Goal: Task Accomplishment & Management: Complete application form

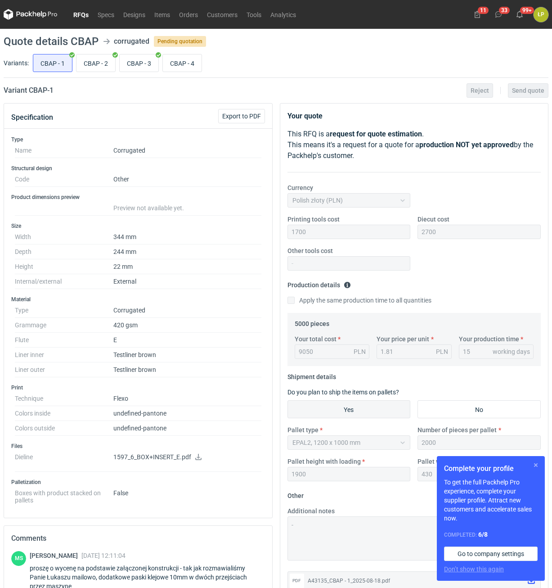
click at [536, 463] on button "button" at bounding box center [536, 464] width 11 height 11
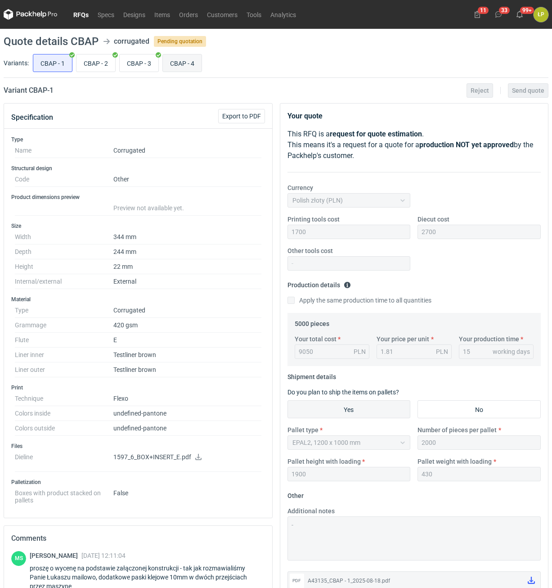
click at [188, 60] on input "CBAP - 4" at bounding box center [182, 62] width 39 height 17
radio input "true"
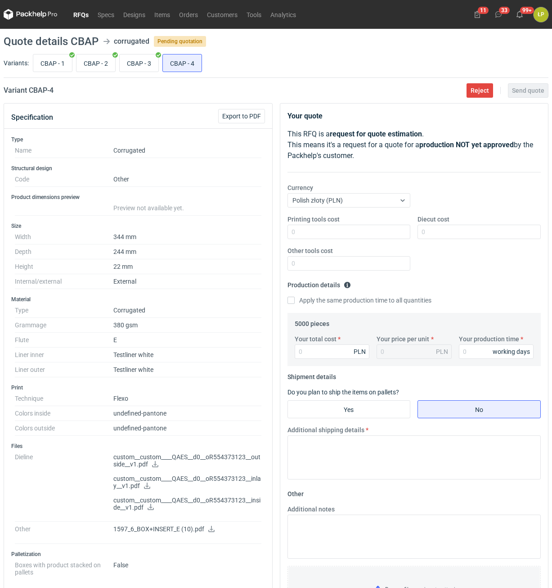
click at [154, 463] on icon at bounding box center [155, 464] width 6 height 6
click at [150, 486] on icon at bounding box center [147, 485] width 6 height 6
click at [152, 507] on icon at bounding box center [151, 507] width 6 height 6
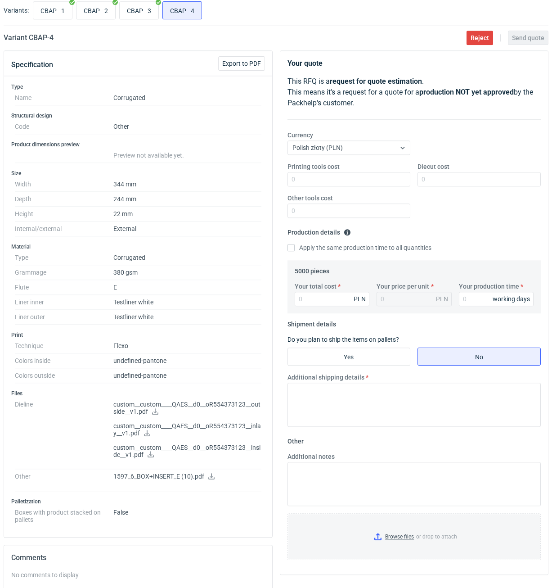
scroll to position [76, 0]
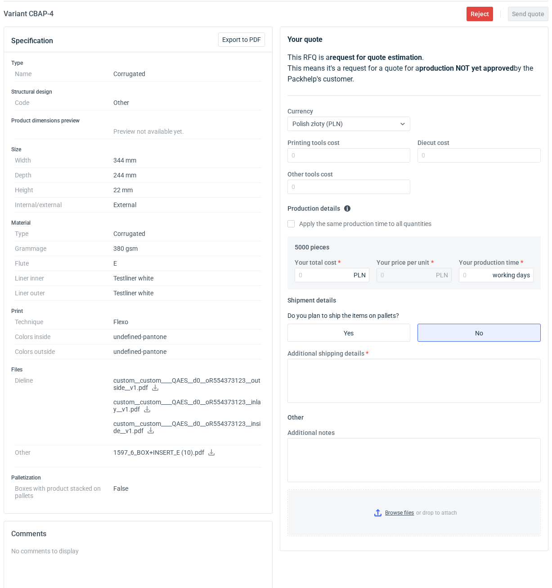
click at [210, 449] on icon at bounding box center [211, 452] width 7 height 6
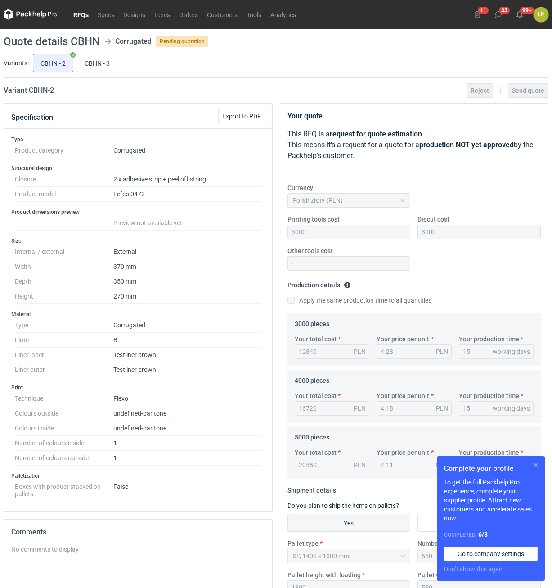
click at [536, 465] on button "button" at bounding box center [536, 464] width 11 height 11
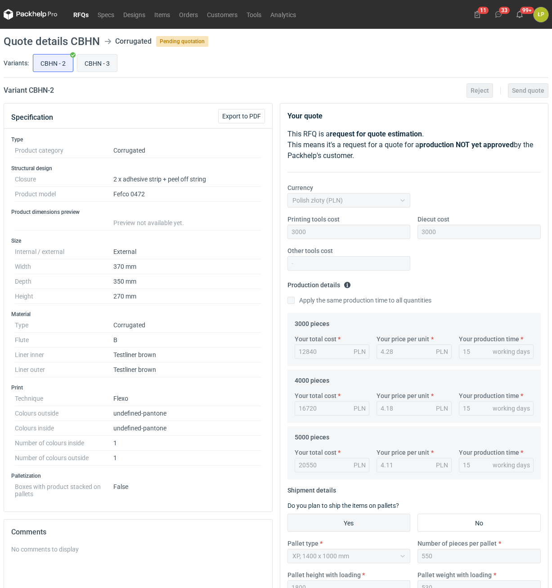
click at [106, 69] on input "CBHN - 3" at bounding box center [97, 62] width 40 height 17
radio input "true"
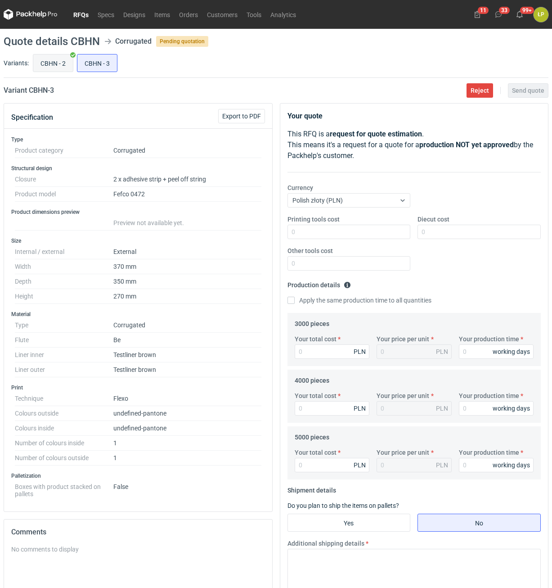
click at [58, 67] on input "CBHN - 2" at bounding box center [53, 62] width 40 height 17
radio input "true"
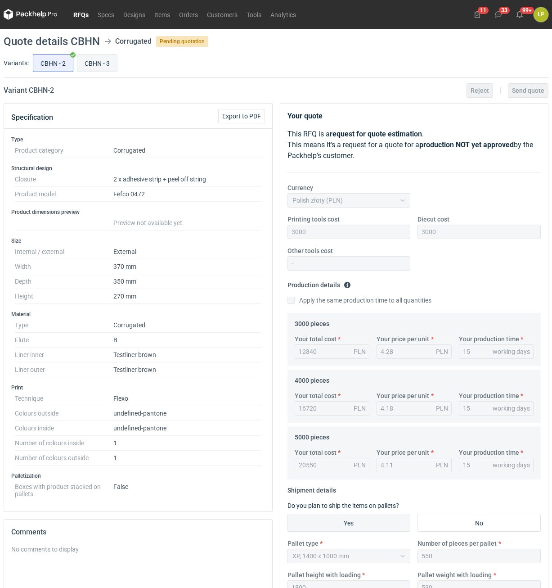
click at [78, 67] on input "CBHN - 3" at bounding box center [97, 62] width 40 height 17
radio input "true"
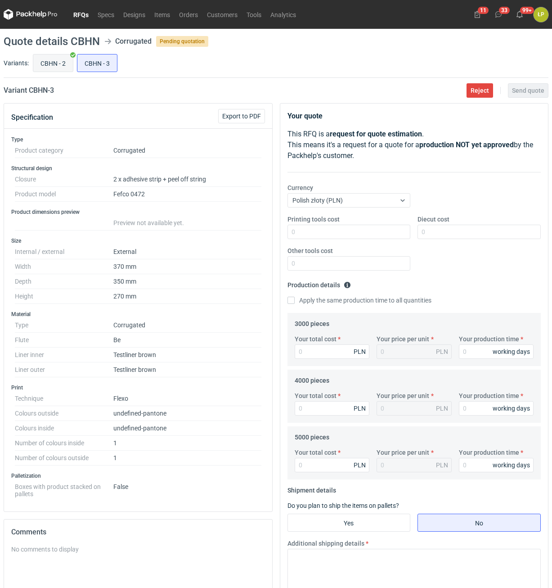
click at [62, 67] on input "CBHN - 2" at bounding box center [53, 62] width 40 height 17
radio input "true"
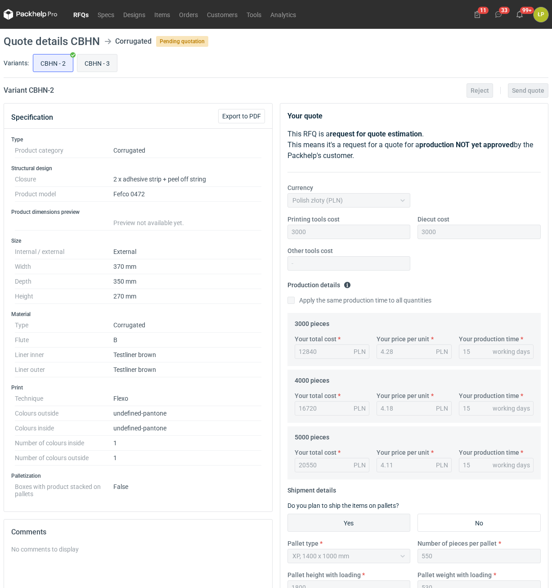
click at [102, 70] on input "CBHN - 3" at bounding box center [97, 62] width 40 height 17
radio input "true"
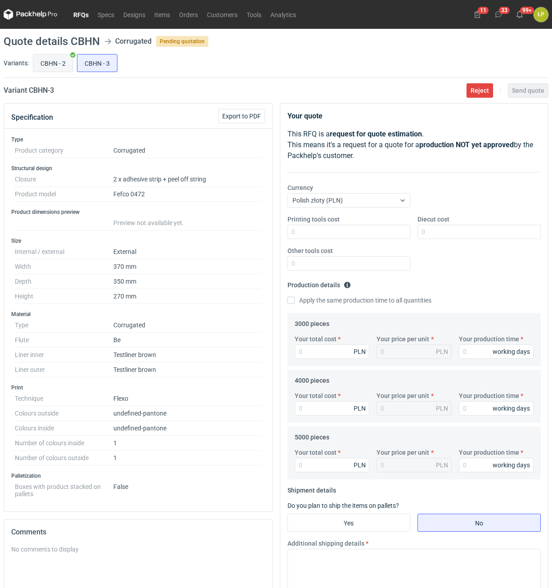
click at [65, 65] on input "CBHN - 2" at bounding box center [53, 62] width 40 height 17
radio input "true"
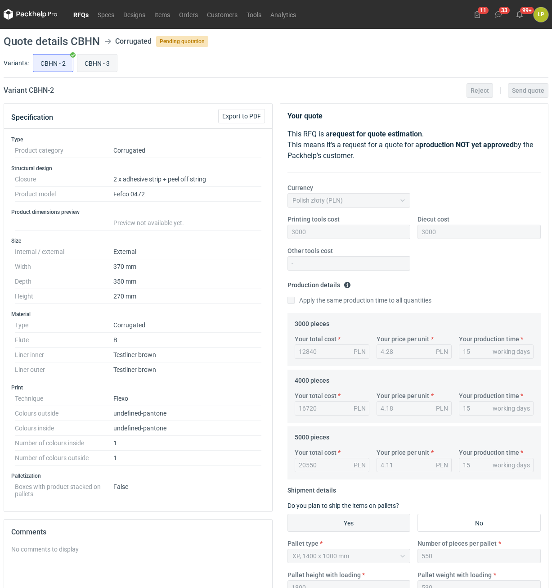
click at [93, 64] on input "CBHN - 3" at bounding box center [97, 62] width 40 height 17
radio input "true"
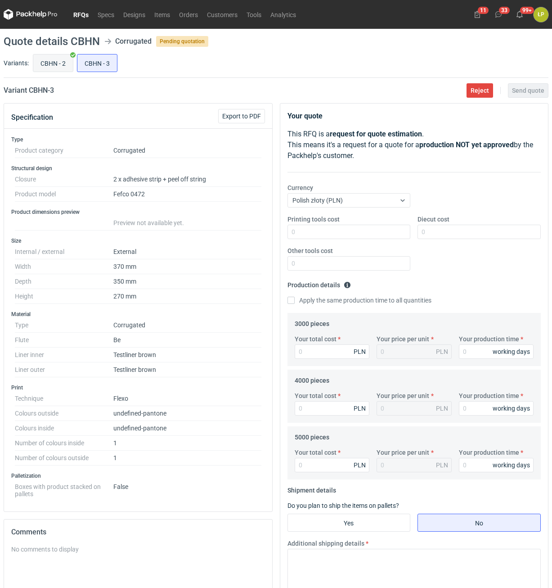
click at [50, 63] on input "CBHN - 2" at bounding box center [53, 62] width 40 height 17
radio input "true"
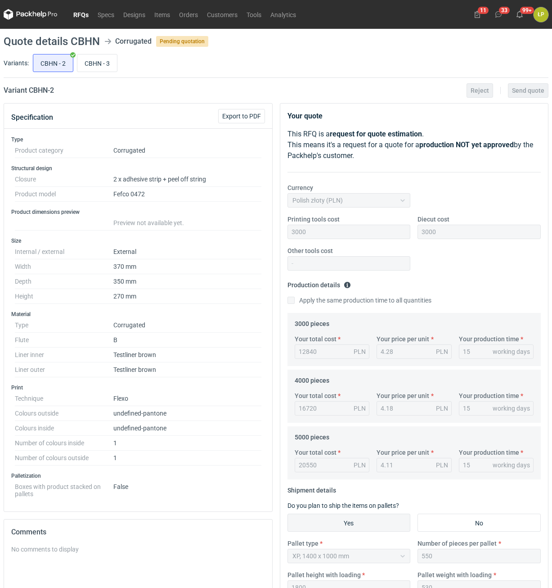
click at [35, 88] on h2 "Variant CBHN - 2" at bounding box center [29, 90] width 50 height 11
copy h2 "CBHN"
click at [90, 67] on input "CBHN - 3" at bounding box center [97, 62] width 40 height 17
radio input "true"
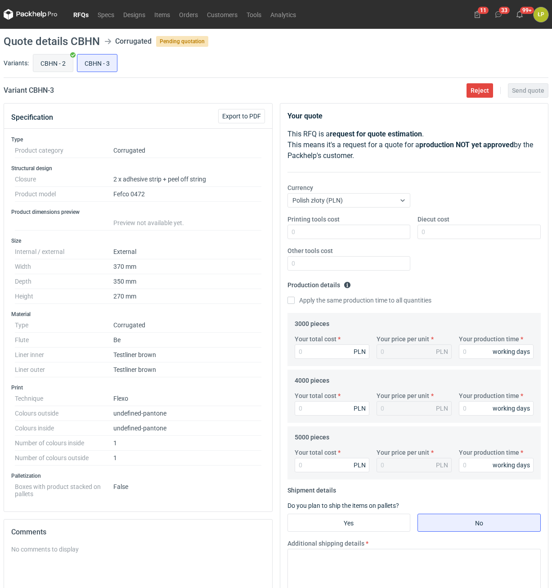
click at [58, 65] on input "CBHN - 2" at bounding box center [53, 62] width 40 height 17
radio input "true"
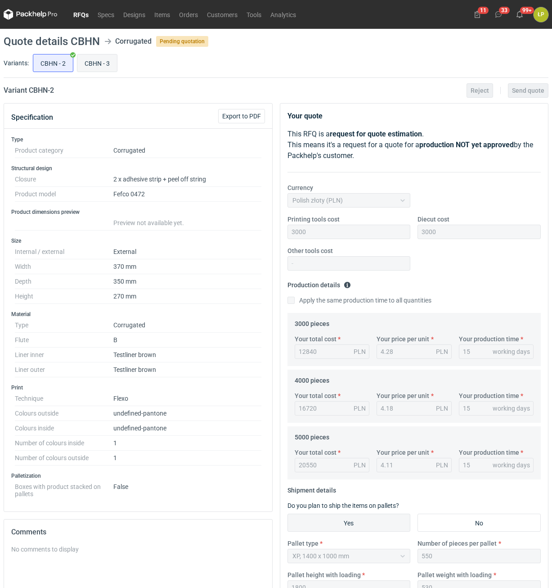
click at [100, 61] on input "CBHN - 3" at bounding box center [97, 62] width 40 height 17
radio input "true"
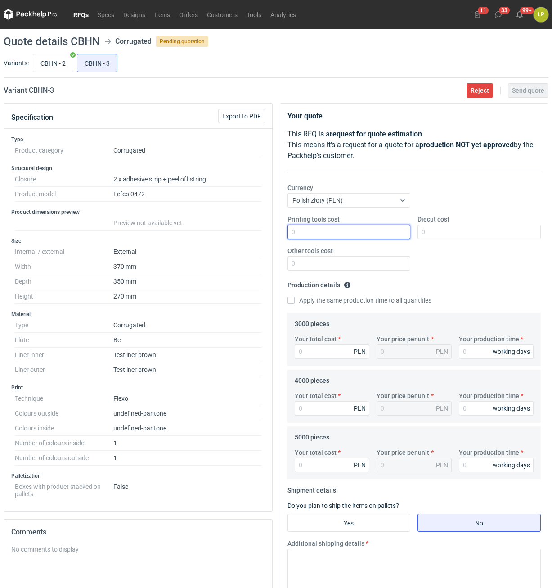
click at [337, 229] on input "Printing tools cost" at bounding box center [349, 232] width 123 height 14
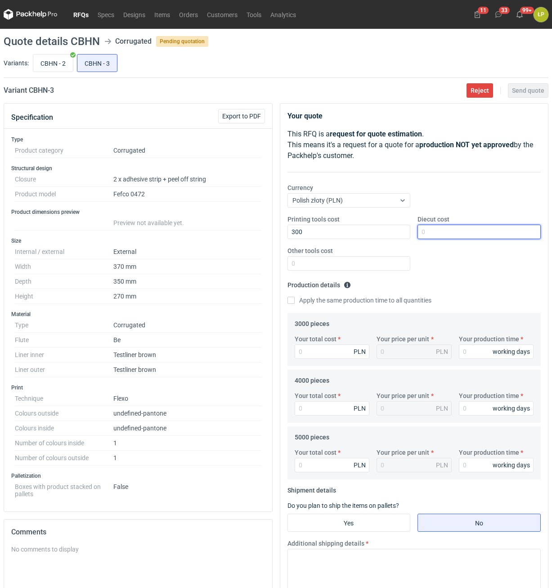
click at [433, 229] on input "Diecut cost" at bounding box center [479, 232] width 123 height 14
click at [373, 236] on input "300" at bounding box center [349, 232] width 123 height 14
type input "3000"
click at [432, 233] on input "Diecut cost" at bounding box center [479, 232] width 123 height 14
type input "3000"
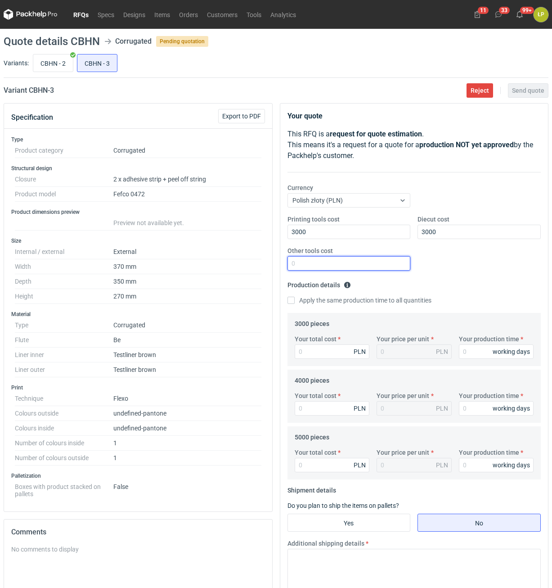
click at [371, 262] on input "Other tools cost" at bounding box center [349, 263] width 123 height 14
type input "0"
click at [341, 340] on div "Your total cost PLN" at bounding box center [332, 346] width 82 height 24
click at [328, 300] on label "Apply the same production time to all quantities" at bounding box center [360, 300] width 144 height 9
click at [295, 300] on input "Apply the same production time to all quantities" at bounding box center [291, 300] width 7 height 7
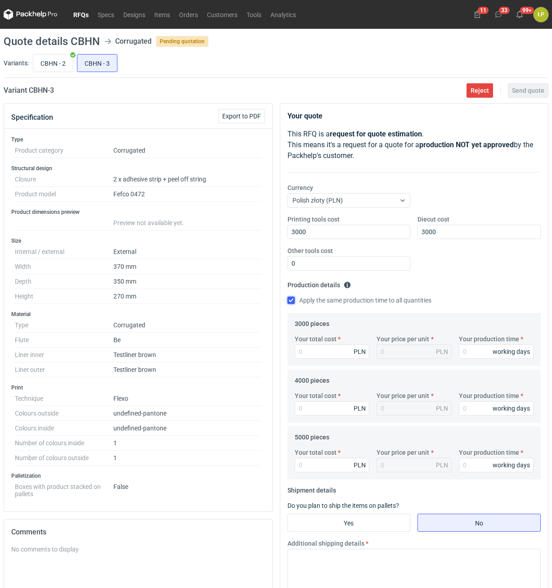
checkbox input "true"
click at [326, 349] on input "Your total cost" at bounding box center [332, 351] width 75 height 14
type input "17610"
type input "5.87"
type input "17610"
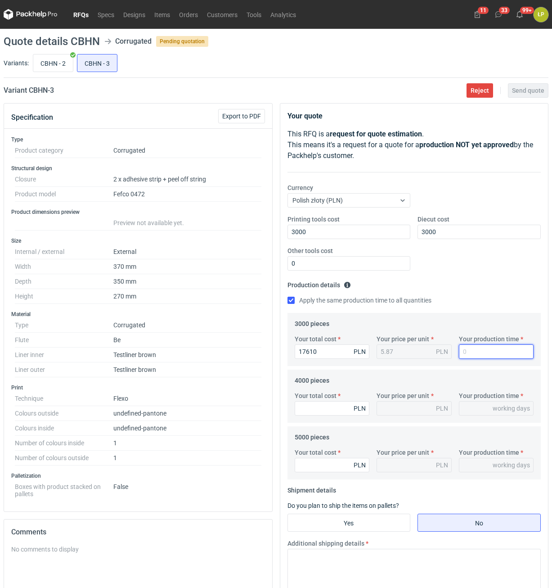
click at [476, 357] on input "Your production time" at bounding box center [496, 351] width 75 height 14
type input "1"
type input "15"
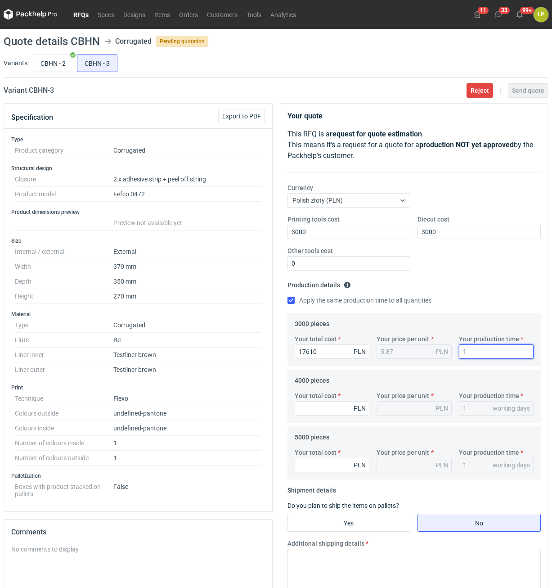
type input "15"
click at [331, 413] on input "Your total cost" at bounding box center [332, 408] width 75 height 14
type input "23000"
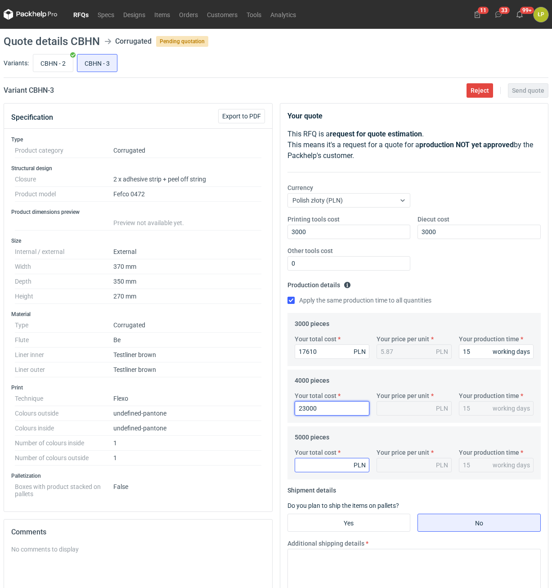
type input "5.75"
type input "23000"
click at [345, 462] on input "Your total cost" at bounding box center [332, 465] width 75 height 14
type input "28"
type input "0.01"
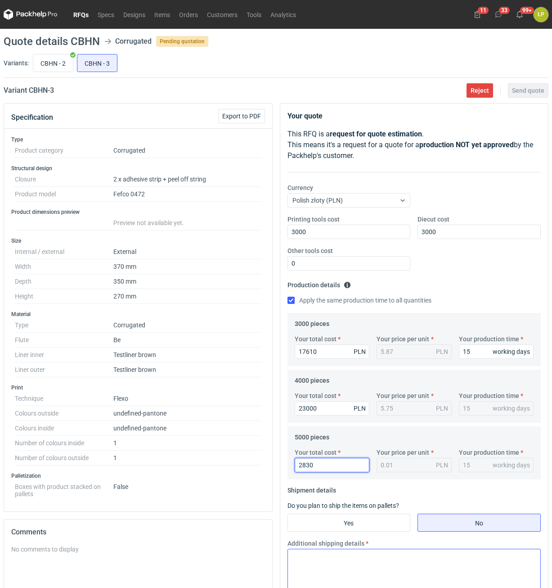
type input "28300"
type input "5.66"
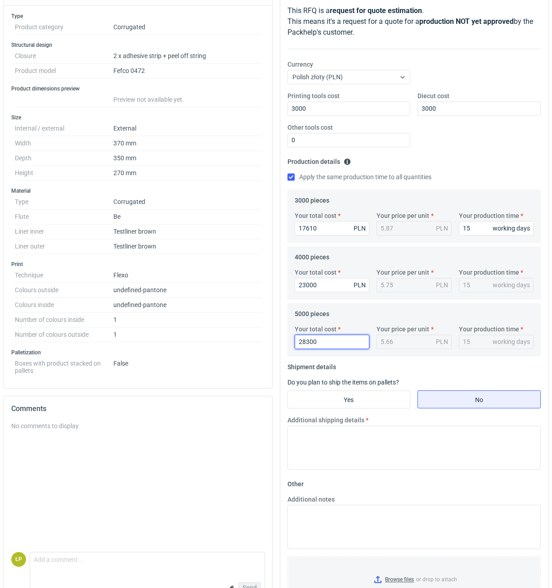
scroll to position [153, 0]
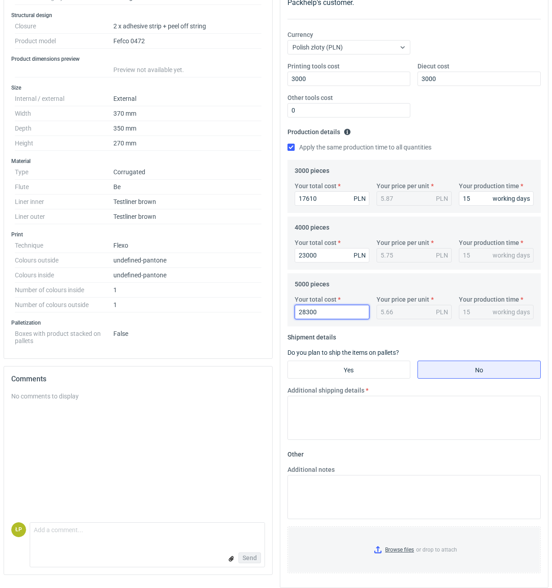
type input "28300"
click at [360, 382] on fieldset "Shipment details Do you plan to ship the items on pallets? Yes No Additional sh…" at bounding box center [415, 388] width 254 height 117
click at [363, 375] on input "Yes" at bounding box center [349, 369] width 122 height 17
radio input "true"
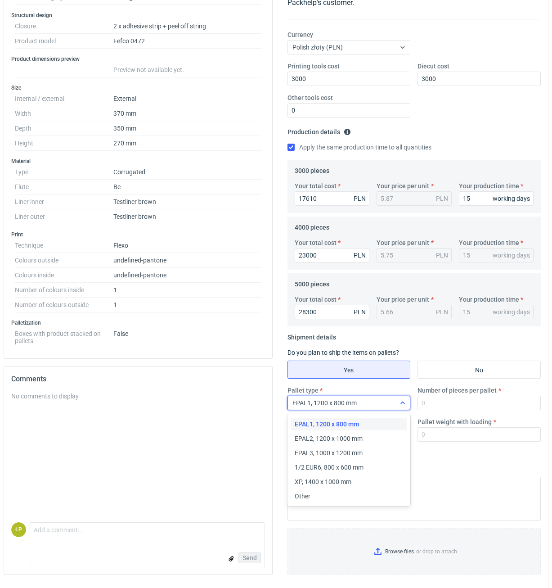
click at [368, 404] on div "EPAL1, 1200 x 800 mm" at bounding box center [342, 402] width 108 height 13
click at [350, 481] on span "XP, 1400 x 1000 mm" at bounding box center [323, 481] width 57 height 9
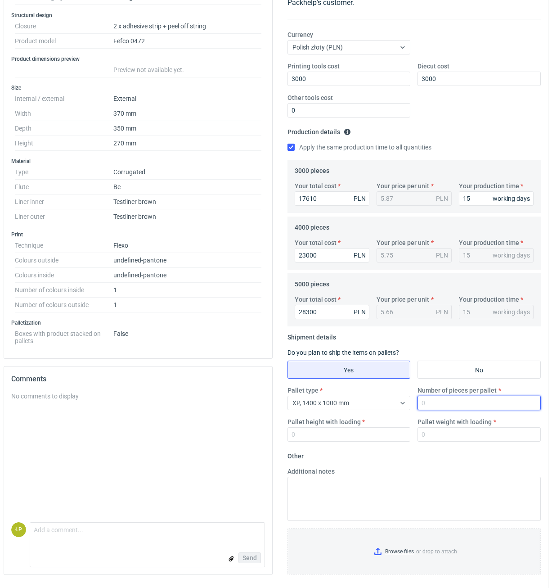
click at [432, 408] on input "Number of pieces per pallet" at bounding box center [479, 403] width 123 height 14
type input "330"
click at [370, 445] on div "Pallet type XP, 1400 x 1000 mm Number of pieces per pallet 330 Pallet height wi…" at bounding box center [414, 417] width 261 height 63
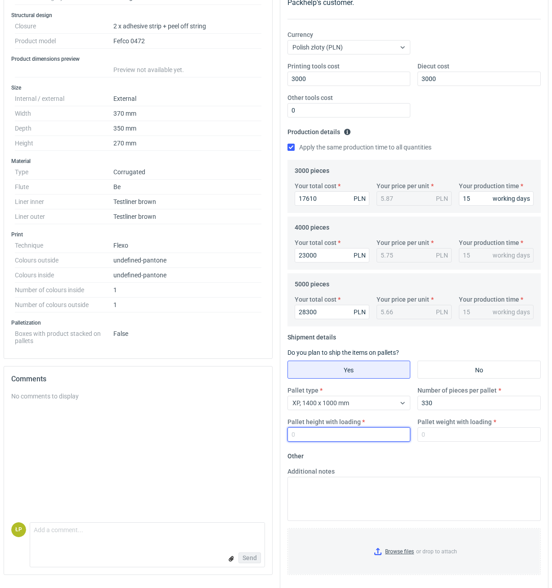
click at [370, 440] on input "Pallet height with loading" at bounding box center [349, 434] width 123 height 14
type input "1800"
click at [429, 437] on input "Pallet weight with loading" at bounding box center [479, 434] width 123 height 14
click at [450, 431] on input "Pallet weight with loading" at bounding box center [479, 434] width 123 height 14
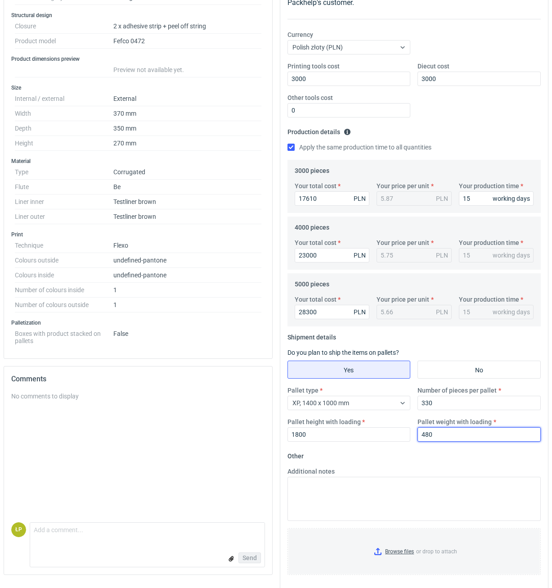
type input "480"
click at [464, 454] on form "Other Additional notes Browse files or drop to attach" at bounding box center [415, 515] width 254 height 133
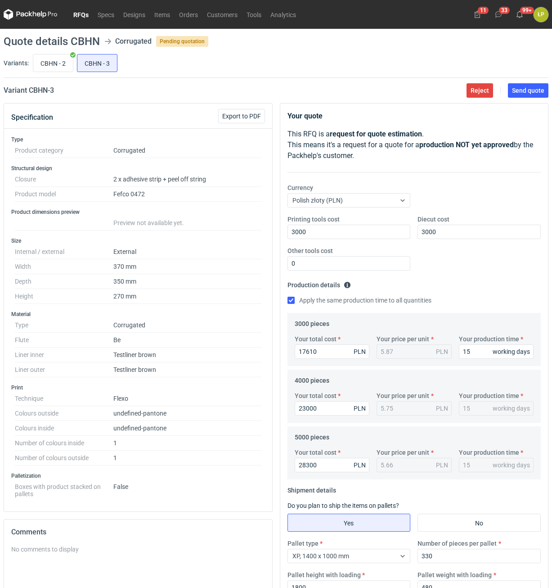
scroll to position [162, 0]
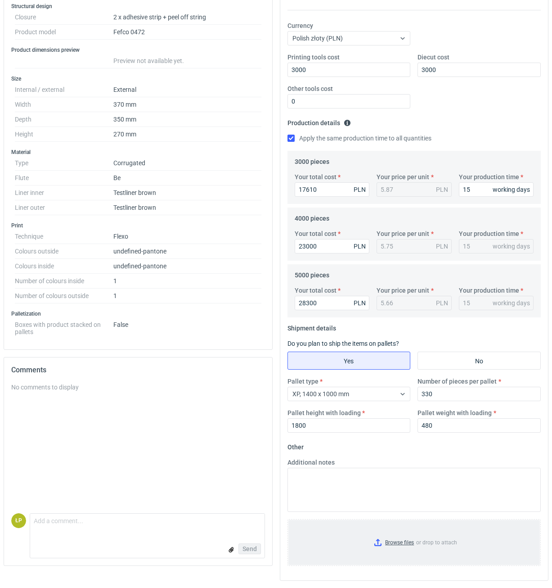
click at [403, 539] on input "Browse files or drop to attach" at bounding box center [414, 542] width 252 height 45
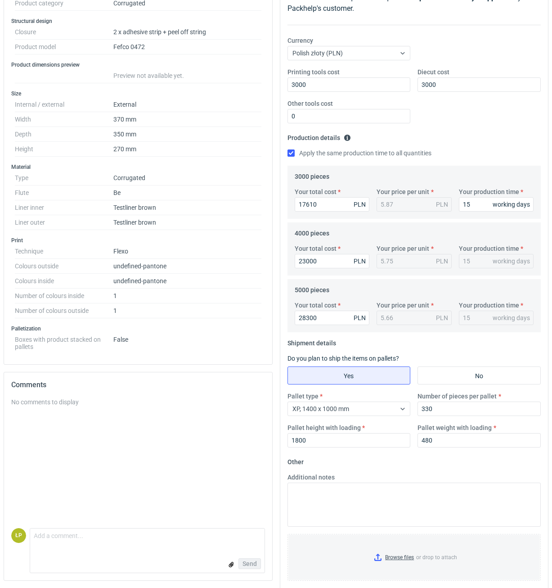
scroll to position [0, 0]
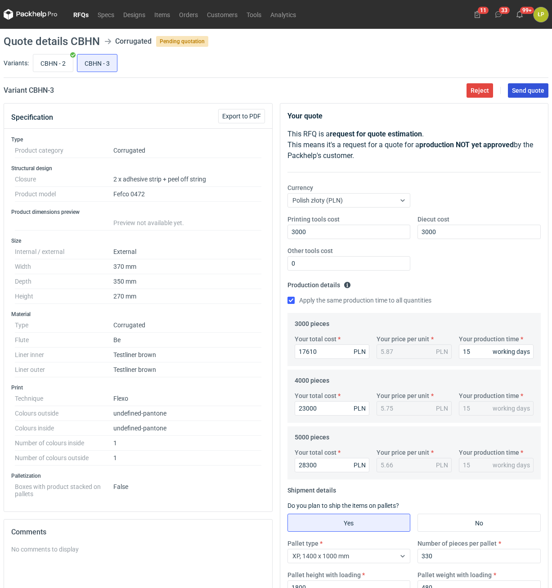
click at [519, 92] on span "Send quote" at bounding box center [528, 90] width 32 height 6
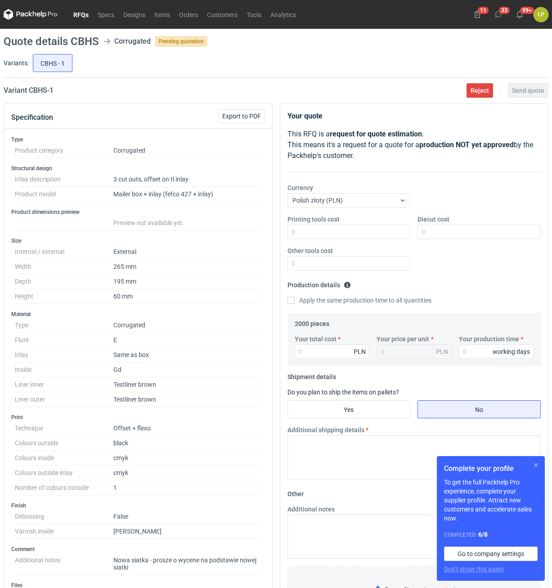
click at [534, 464] on button "button" at bounding box center [536, 464] width 11 height 11
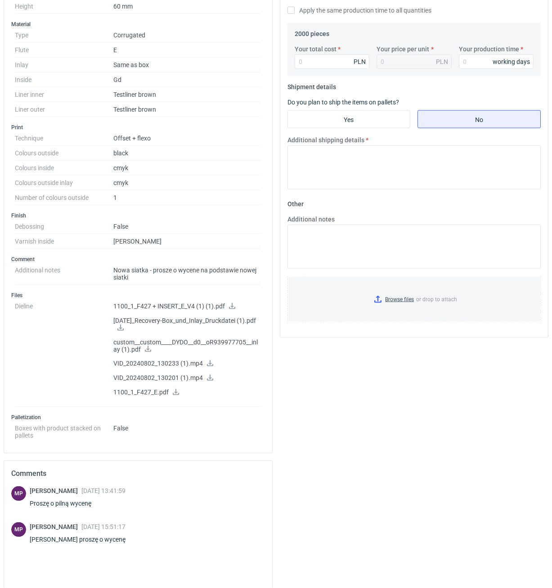
scroll to position [306, 0]
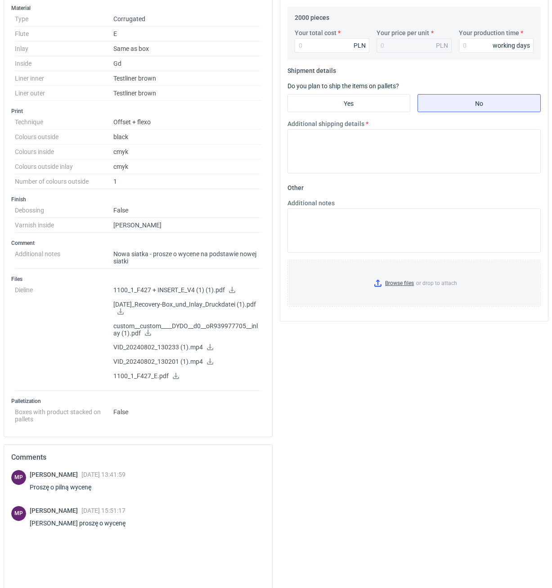
click at [230, 292] on icon at bounding box center [232, 290] width 6 height 6
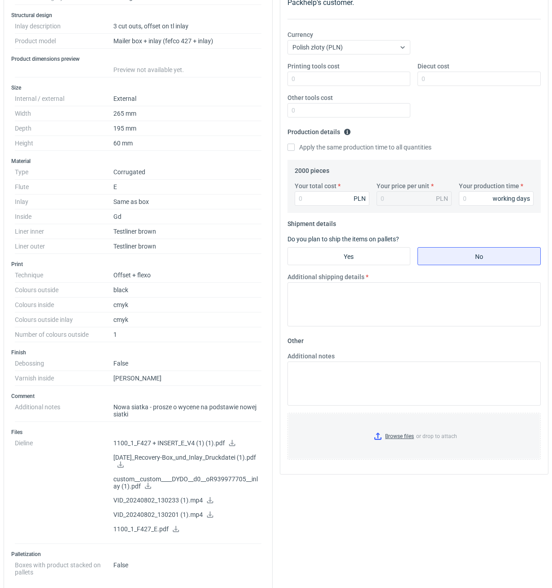
click at [124, 468] on link at bounding box center [120, 465] width 7 height 7
click at [145, 486] on icon at bounding box center [147, 485] width 7 height 6
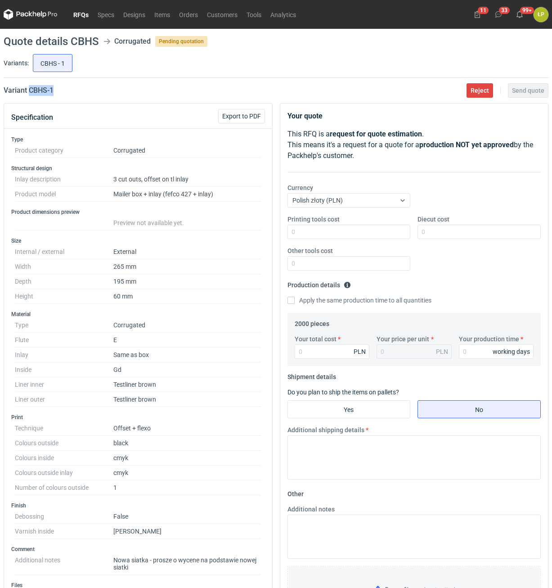
drag, startPoint x: 48, startPoint y: 93, endPoint x: 28, endPoint y: 93, distance: 19.8
click at [28, 93] on div "Variant CBHS - 1 Reject Send quote" at bounding box center [276, 90] width 545 height 11
copy h2 "CBHS - 1"
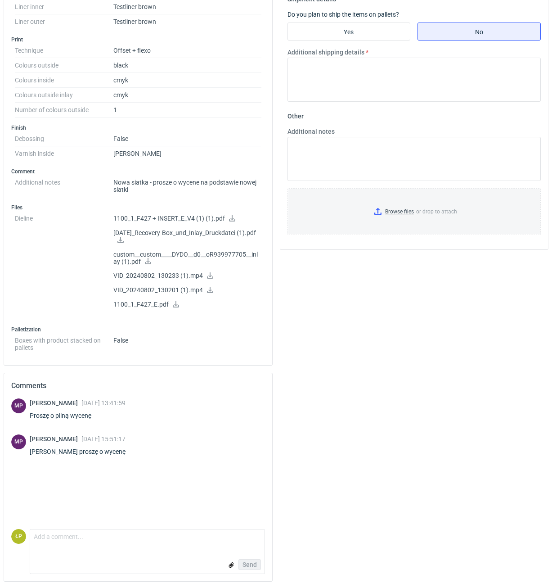
click at [172, 301] on icon at bounding box center [175, 304] width 7 height 6
click at [208, 292] on icon at bounding box center [210, 290] width 6 height 6
click at [147, 262] on icon at bounding box center [148, 261] width 6 height 6
click at [124, 240] on icon at bounding box center [120, 240] width 6 height 6
click at [125, 531] on textarea "Comment message" at bounding box center [147, 538] width 234 height 19
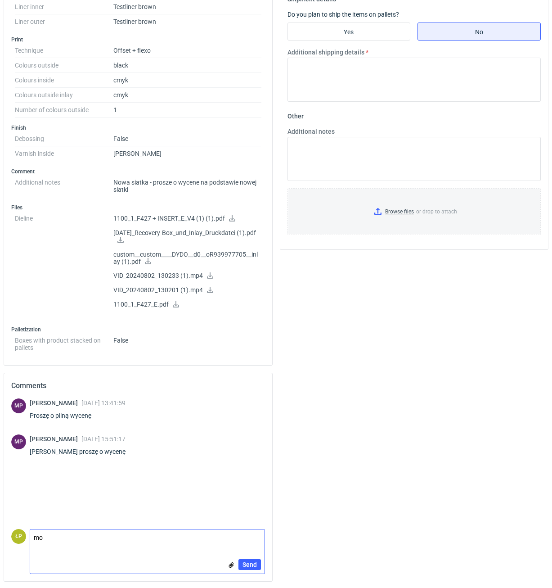
type textarea "m"
type textarea "MOQ na wkładkę 2400 sztuk. Przesyłam wyceny w załączniku."
click at [230, 563] on input "file" at bounding box center [231, 564] width 7 height 9
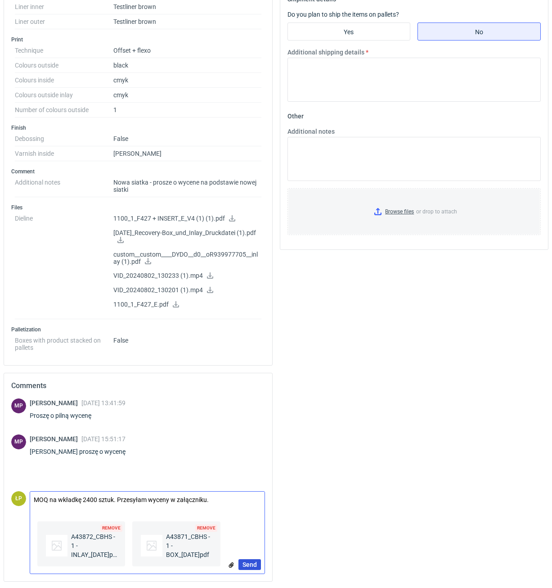
click at [250, 561] on span "Send" at bounding box center [250, 564] width 14 height 6
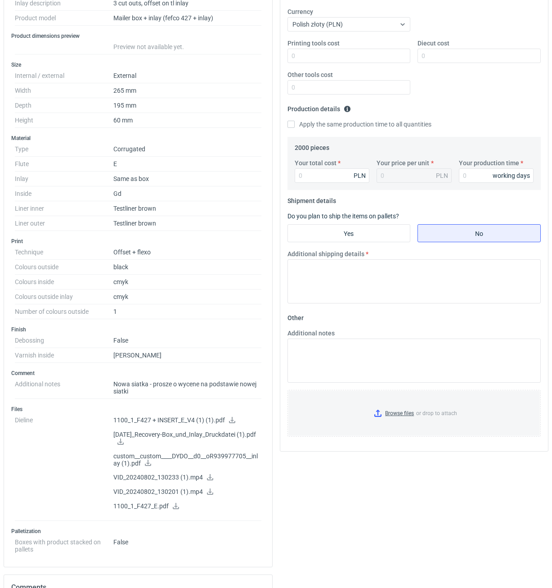
scroll to position [0, 0]
